Goal: Navigation & Orientation: Go to known website

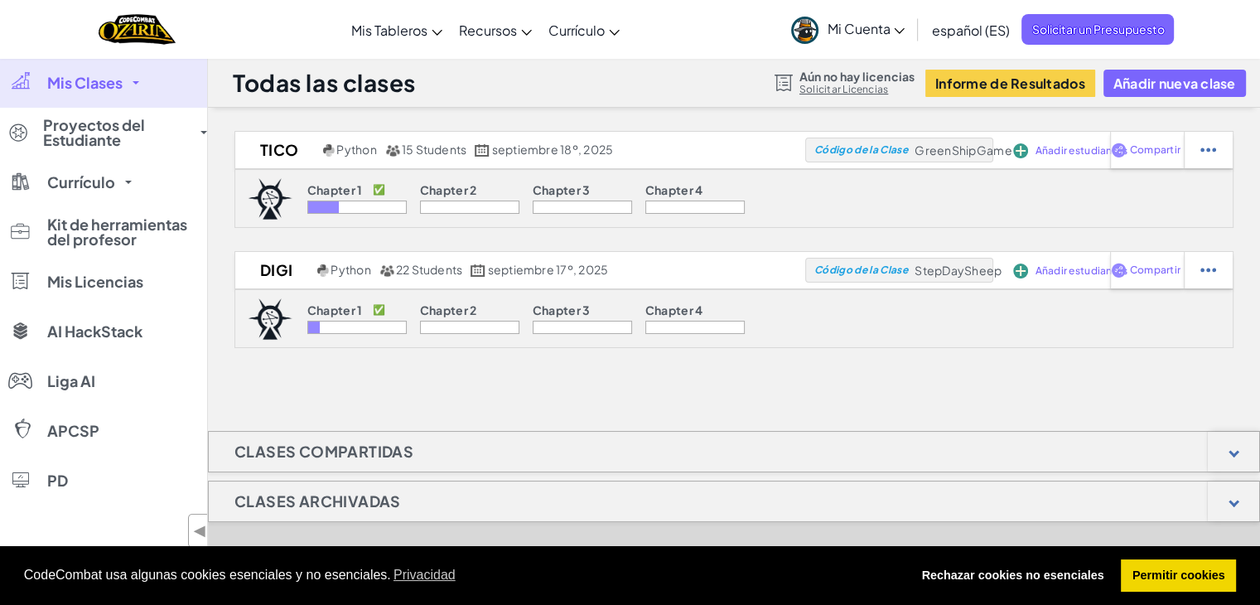
scroll to position [715, 0]
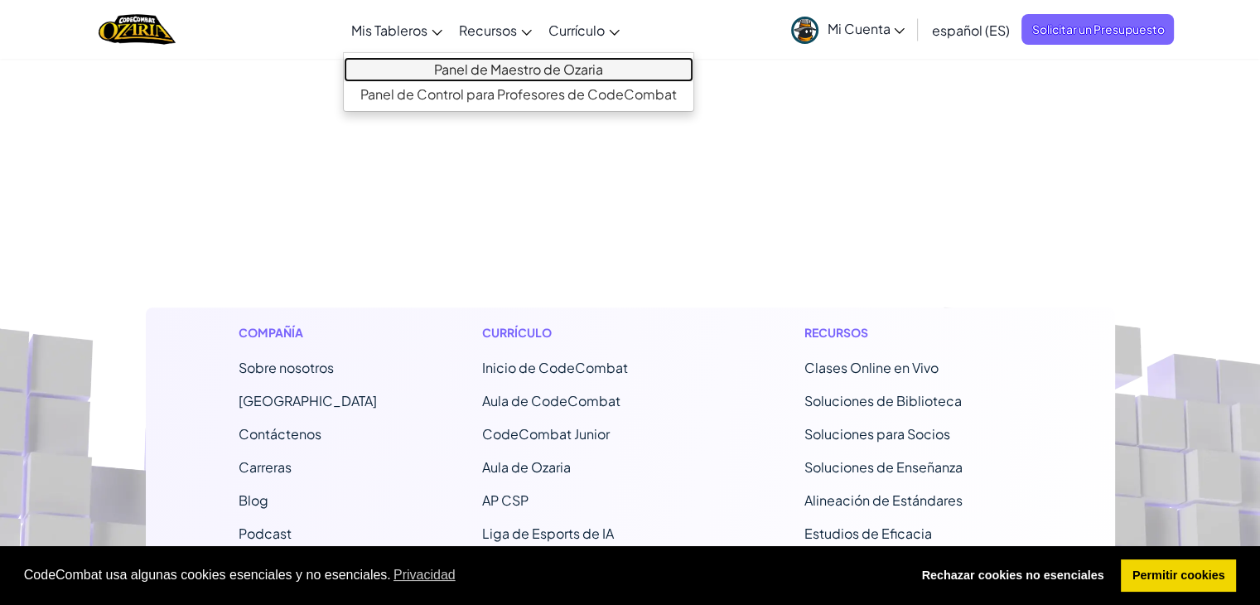
click at [457, 65] on link "Panel de Maestro de Ozaria" at bounding box center [519, 69] width 350 height 25
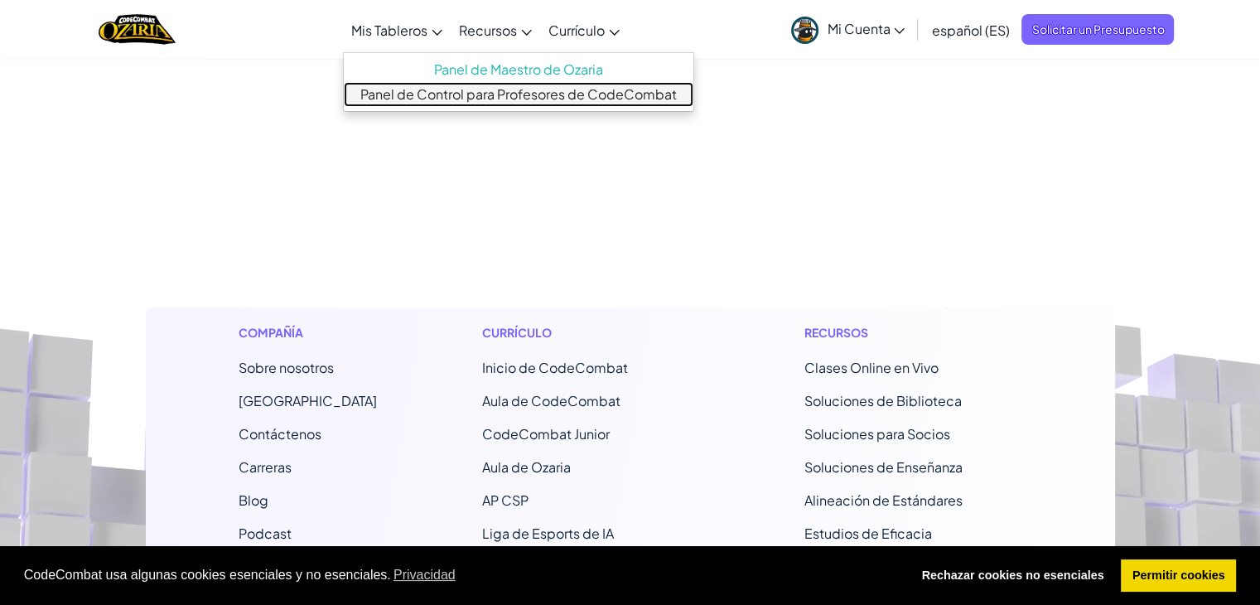
click at [418, 95] on link "Panel de Control para Profesores de CodeCombat" at bounding box center [519, 94] width 350 height 25
